Goal: Answer question/provide support

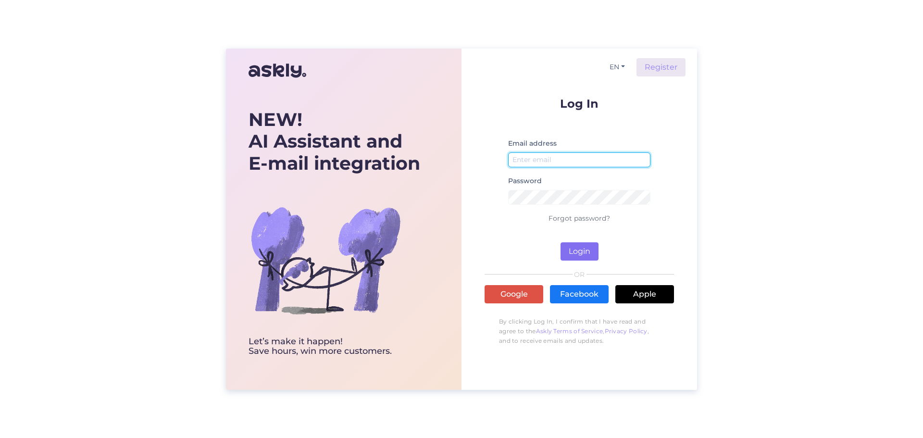
type input "[EMAIL_ADDRESS][DOMAIN_NAME]"
click at [586, 258] on button "Login" at bounding box center [580, 251] width 38 height 18
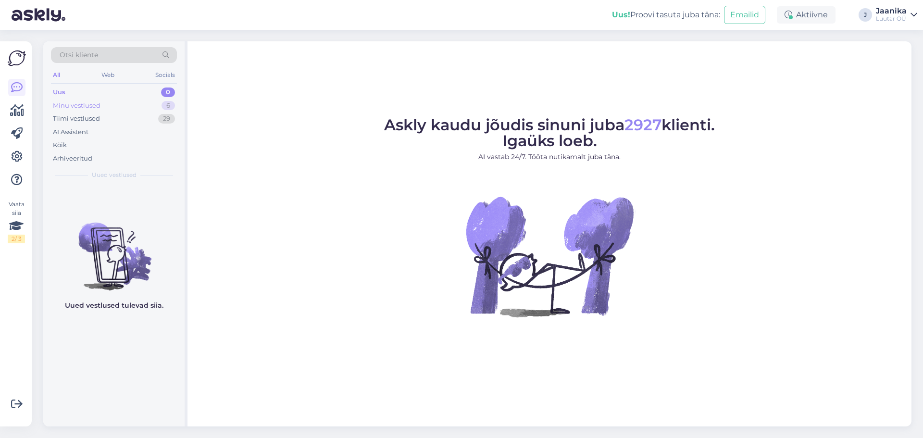
click at [65, 108] on div "Minu vestlused" at bounding box center [77, 106] width 48 height 10
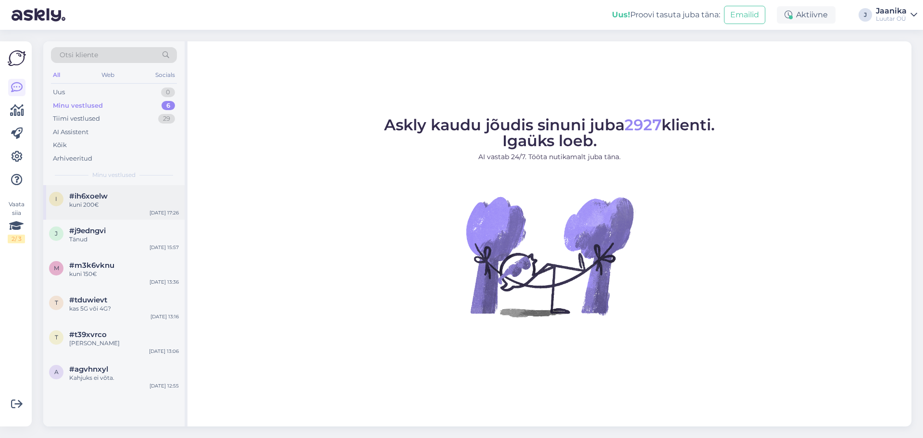
click at [95, 186] on div "i #ih6xoelw kuni 200€ [DATE] 17:26" at bounding box center [113, 202] width 141 height 35
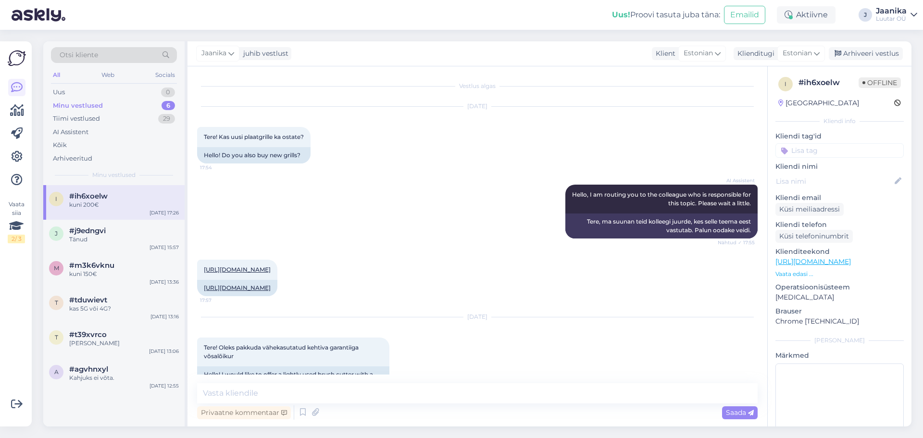
scroll to position [462, 0]
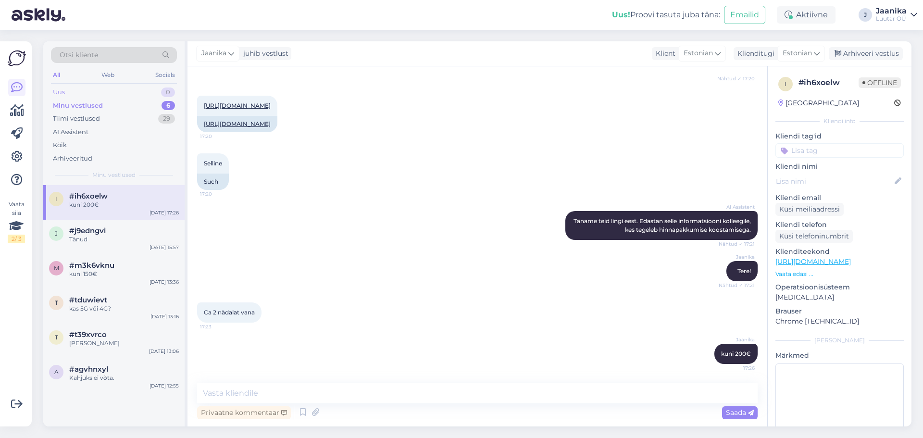
click at [65, 92] on div "Uus" at bounding box center [59, 93] width 12 height 10
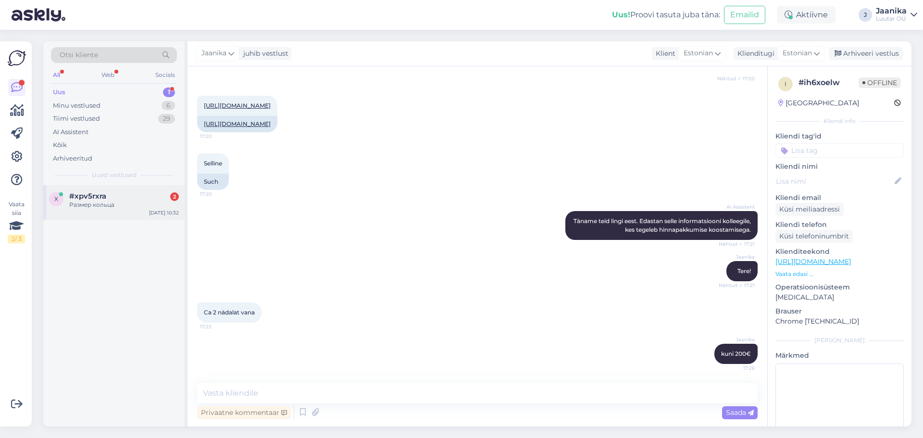
click at [118, 196] on div "#xpv5rxra 2" at bounding box center [124, 196] width 110 height 9
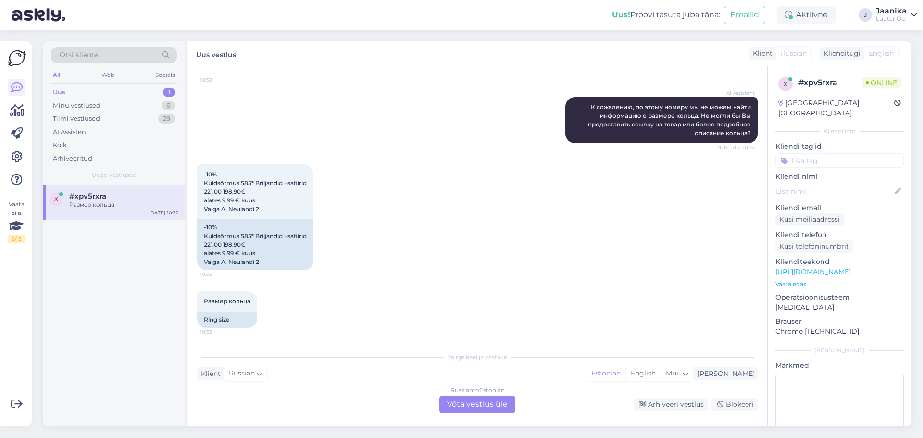
click at [465, 403] on div "Russian to Estonian Võta vestlus üle" at bounding box center [478, 404] width 76 height 17
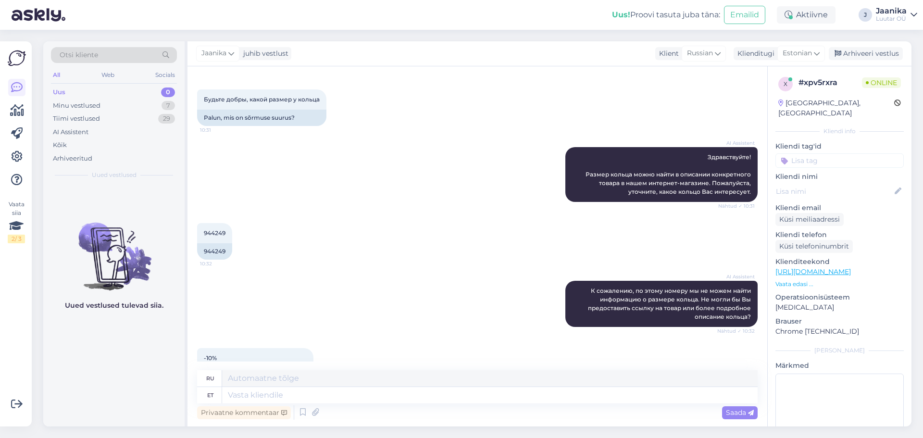
scroll to position [54, 0]
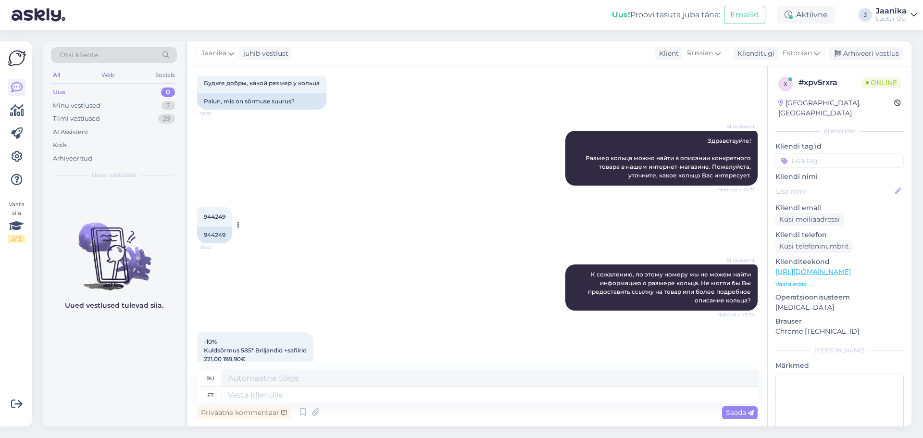
click at [214, 214] on span "944249" at bounding box center [215, 216] width 22 height 7
copy div "944249 10:32"
